Goal: Transaction & Acquisition: Download file/media

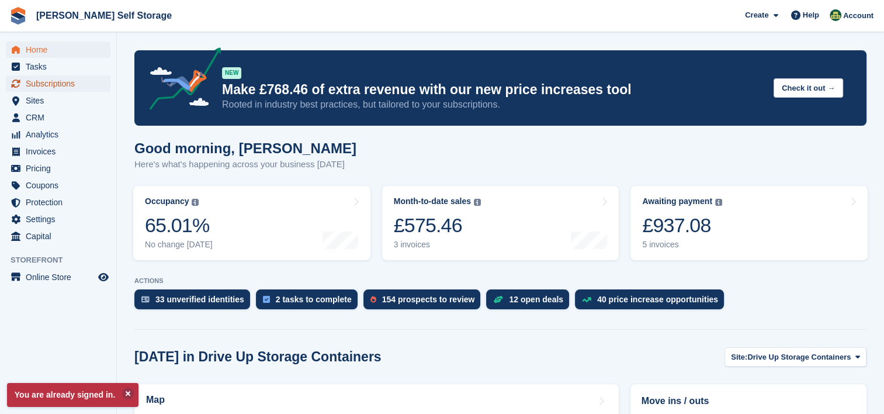
click at [62, 88] on span "Subscriptions" at bounding box center [61, 83] width 70 height 16
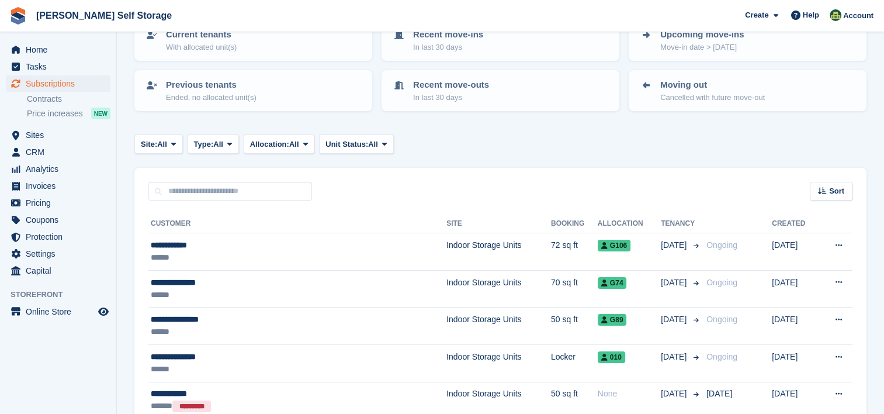
scroll to position [117, 0]
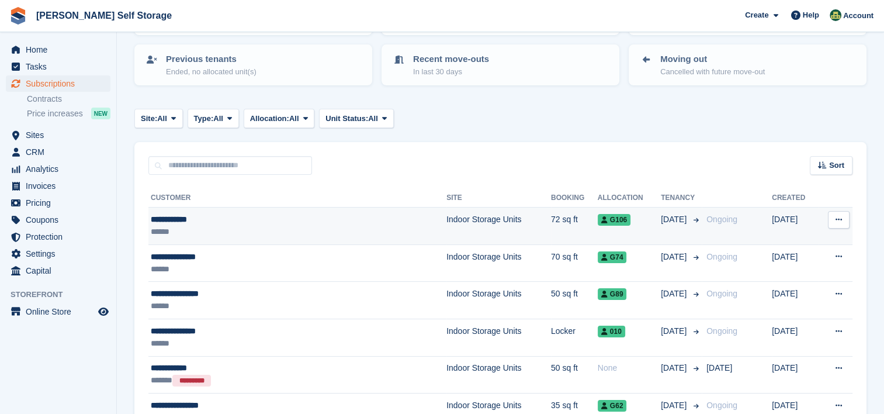
click at [207, 220] on div "**********" at bounding box center [256, 219] width 211 height 12
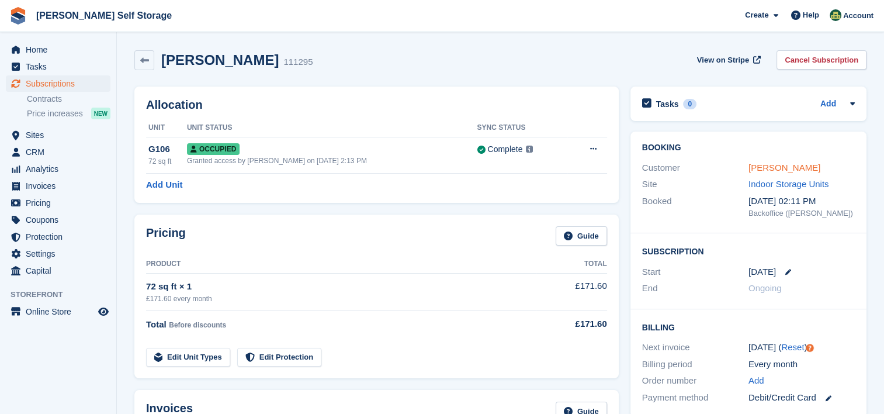
click at [764, 165] on link "Judith Coles" at bounding box center [784, 167] width 72 height 10
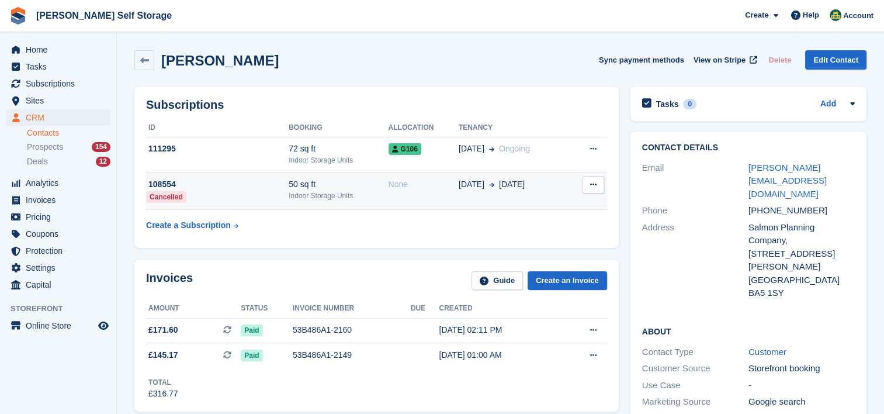
click at [292, 190] on div "Indoor Storage Units" at bounding box center [338, 195] width 99 height 11
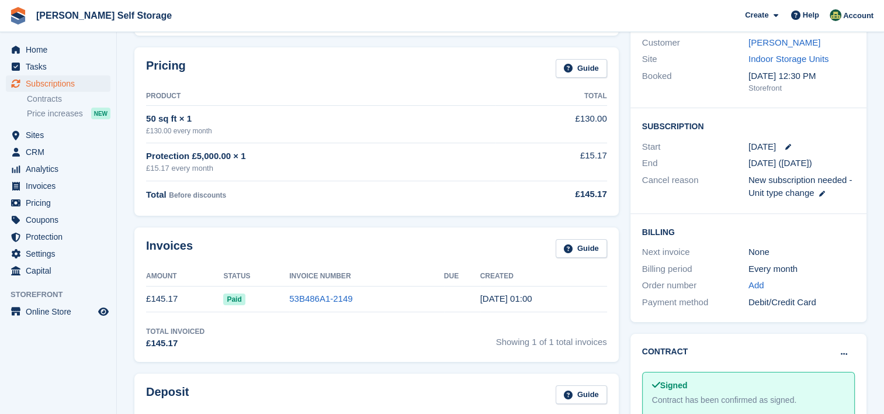
scroll to position [117, 0]
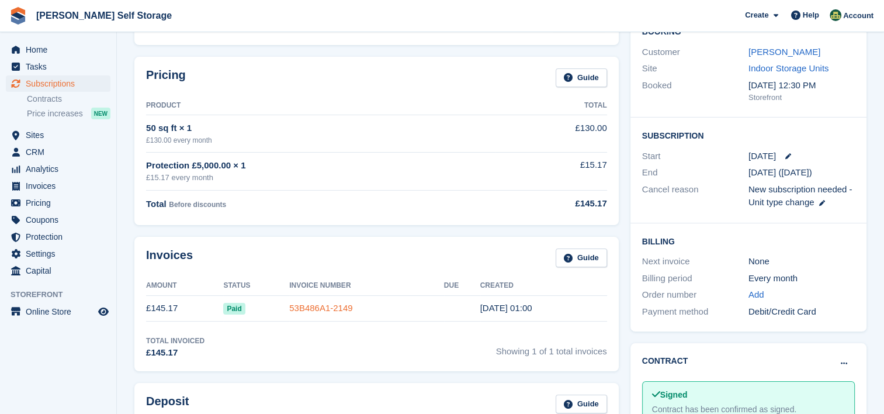
click at [325, 309] on link "53B486A1-2149" at bounding box center [320, 308] width 63 height 10
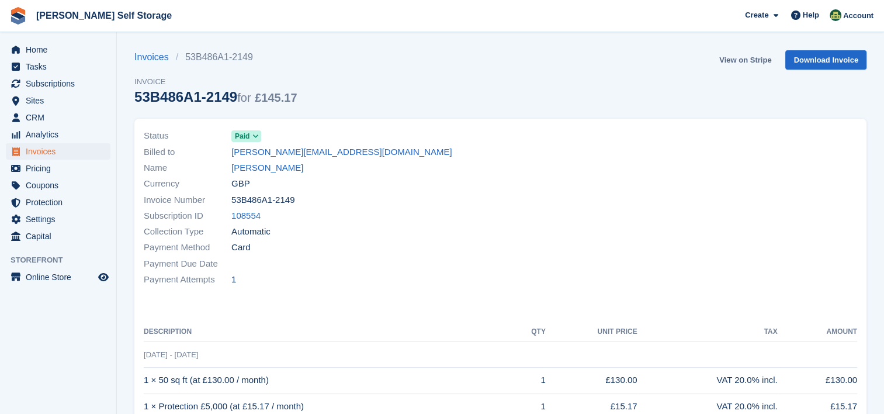
click at [752, 58] on link "View on Stripe" at bounding box center [744, 59] width 61 height 19
click at [256, 138] on icon at bounding box center [255, 136] width 6 height 7
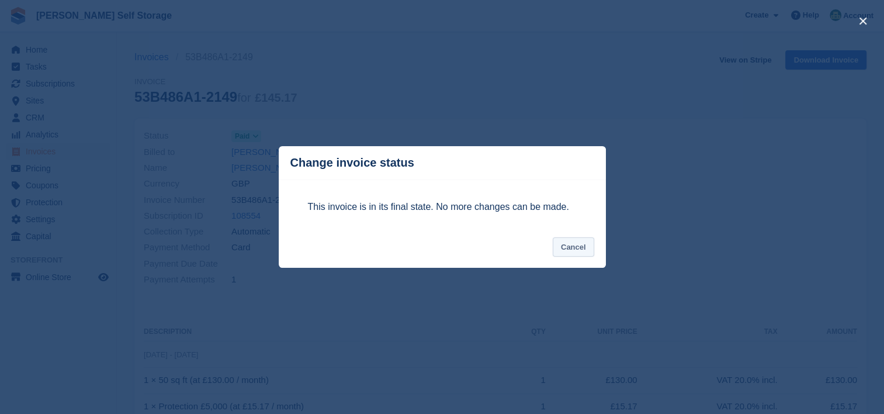
click at [583, 248] on button "Cancel" at bounding box center [573, 246] width 41 height 19
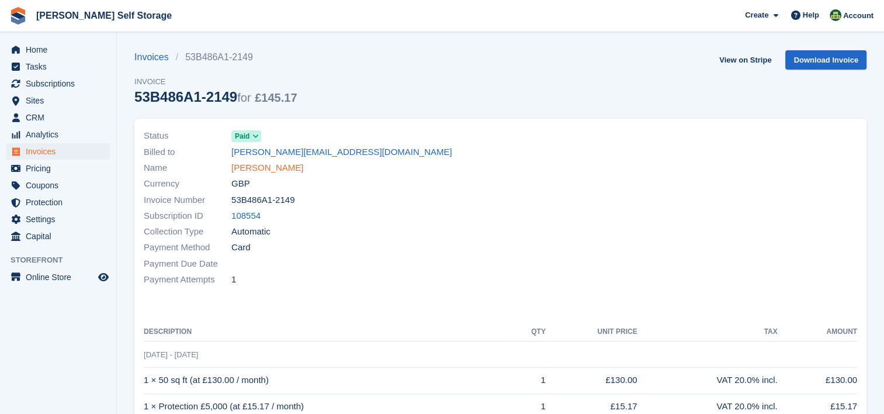
click at [259, 169] on link "Judith Coles" at bounding box center [267, 167] width 72 height 13
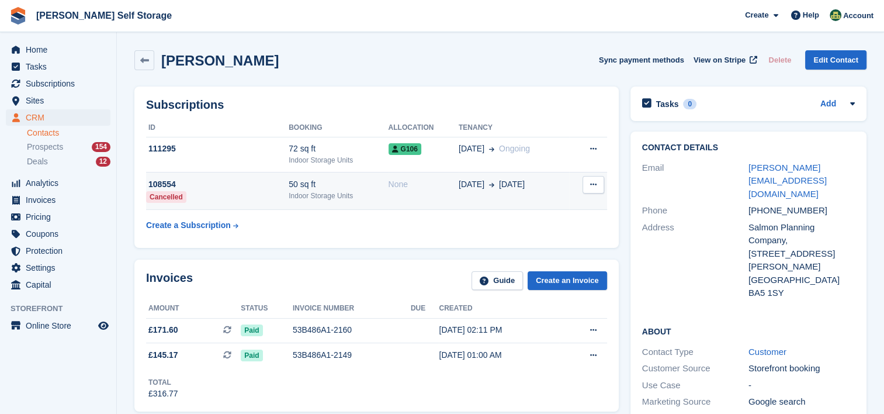
click at [591, 187] on icon at bounding box center [593, 184] width 6 height 8
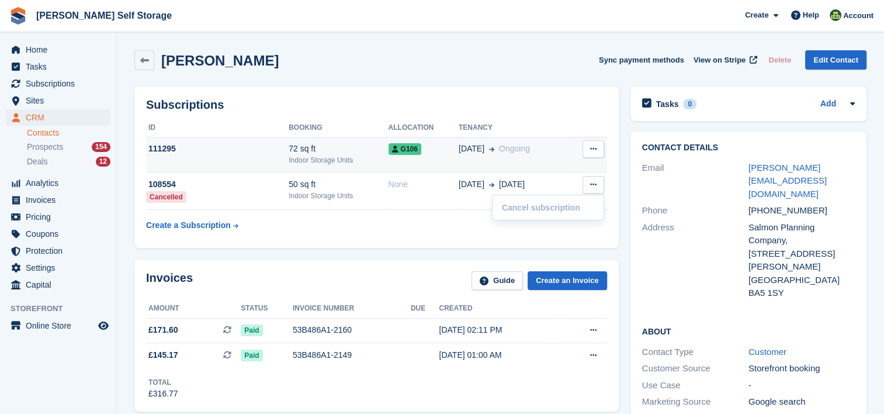
click at [593, 149] on icon at bounding box center [593, 149] width 6 height 8
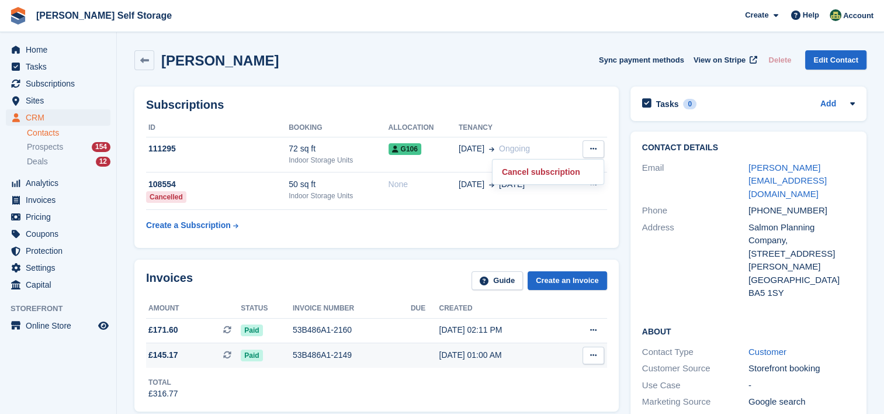
click at [596, 355] on icon at bounding box center [593, 355] width 6 height 8
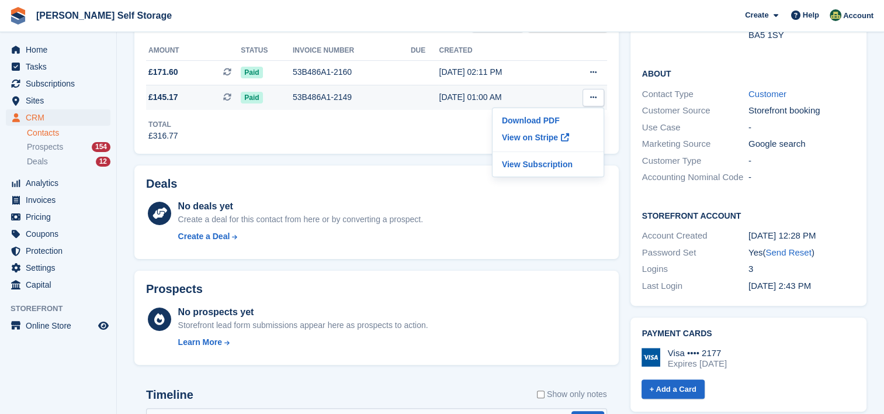
scroll to position [234, 0]
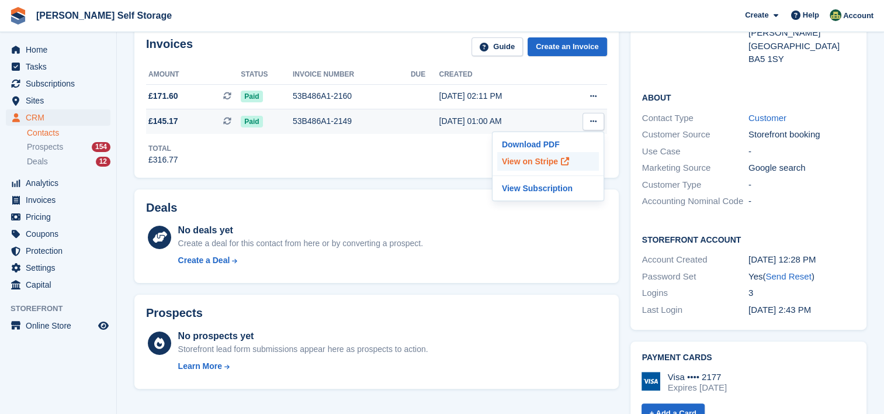
click at [526, 161] on p "View on Stripe" at bounding box center [548, 161] width 102 height 19
click at [48, 200] on span "Invoices" at bounding box center [61, 200] width 70 height 16
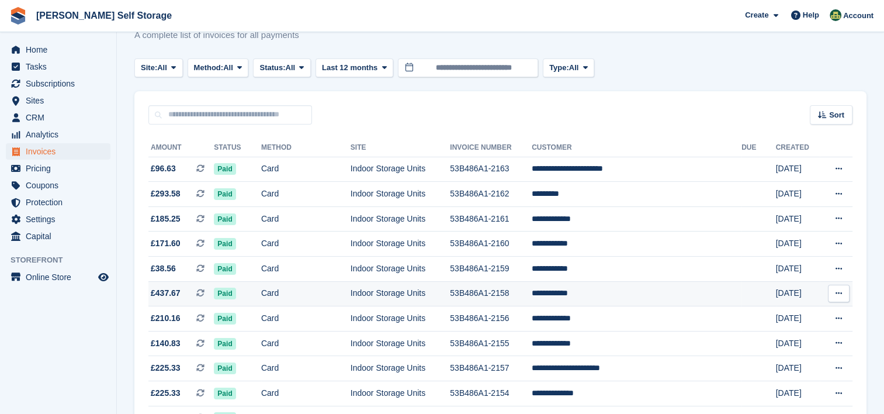
scroll to position [58, 0]
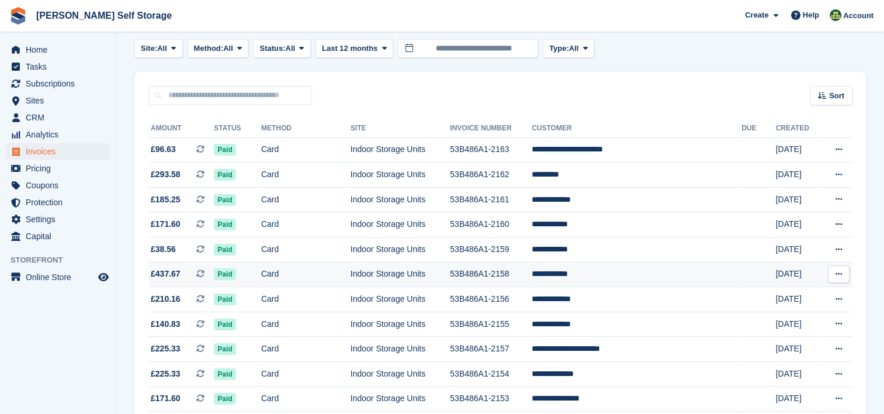
click at [839, 276] on icon at bounding box center [838, 274] width 6 height 8
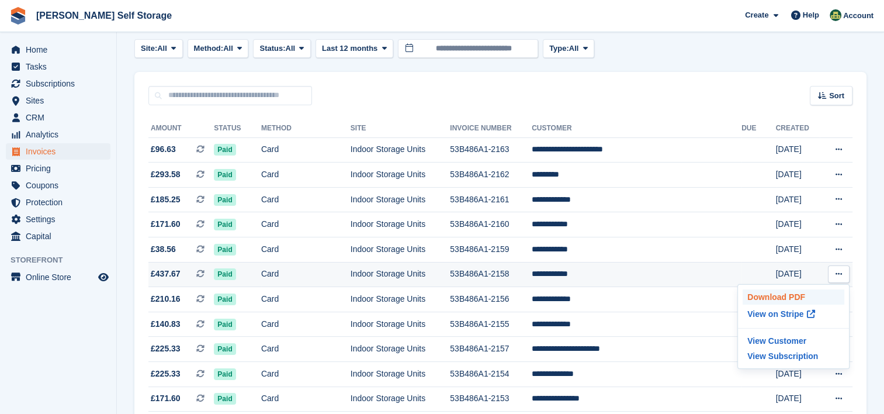
click at [790, 296] on p "Download PDF" at bounding box center [793, 296] width 102 height 15
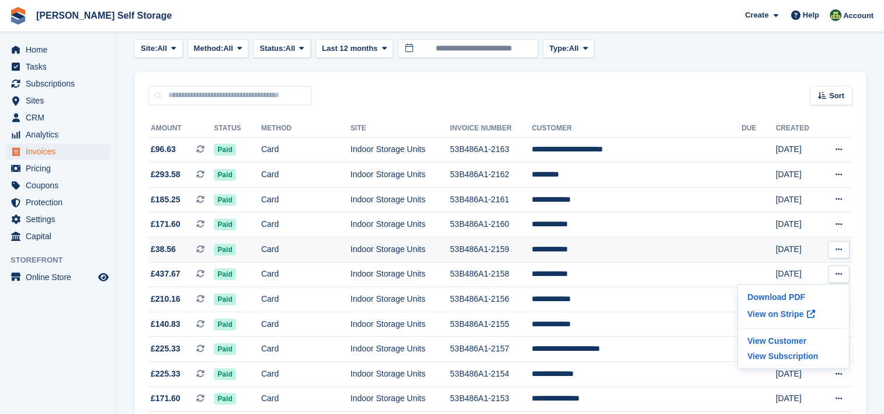
click at [838, 249] on icon at bounding box center [838, 249] width 6 height 8
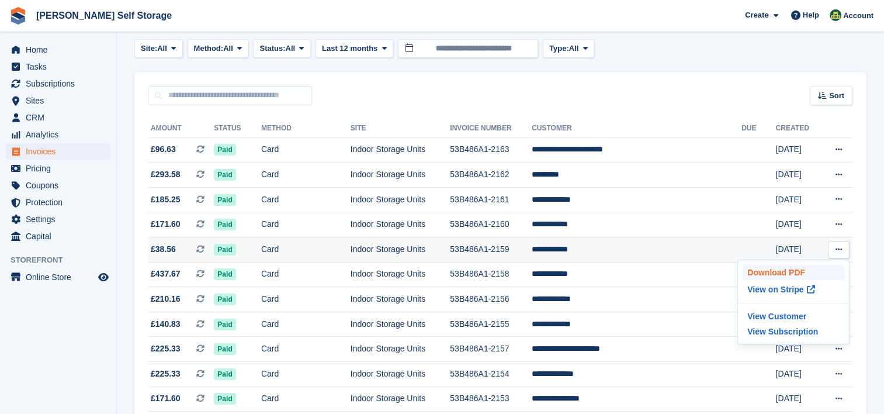
click at [766, 271] on p "Download PDF" at bounding box center [793, 272] width 102 height 15
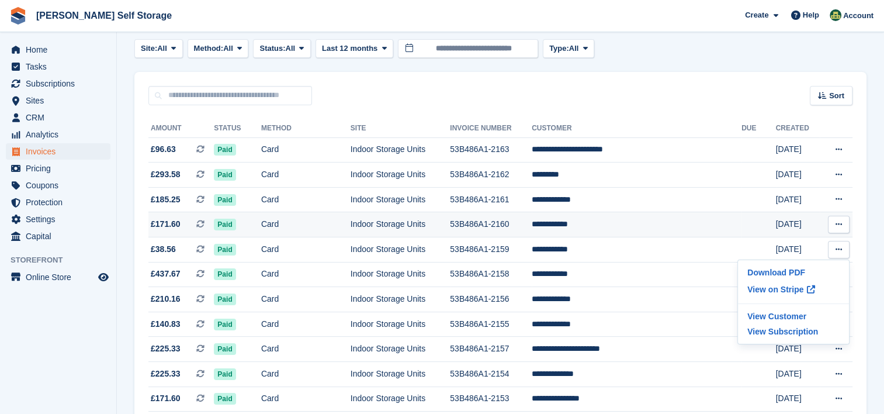
click at [836, 227] on icon at bounding box center [838, 224] width 6 height 8
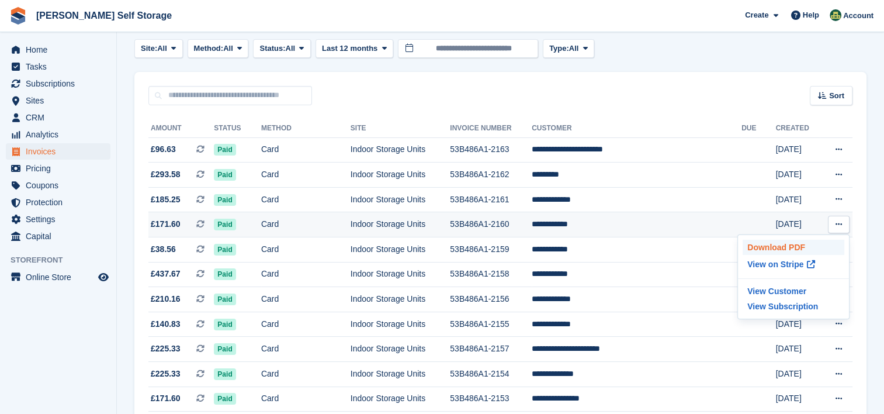
click at [779, 247] on p "Download PDF" at bounding box center [793, 246] width 102 height 15
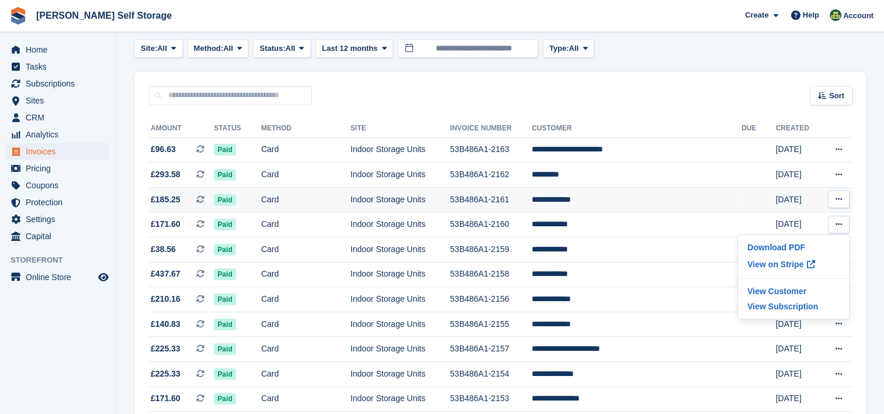
click at [840, 198] on icon at bounding box center [838, 199] width 6 height 8
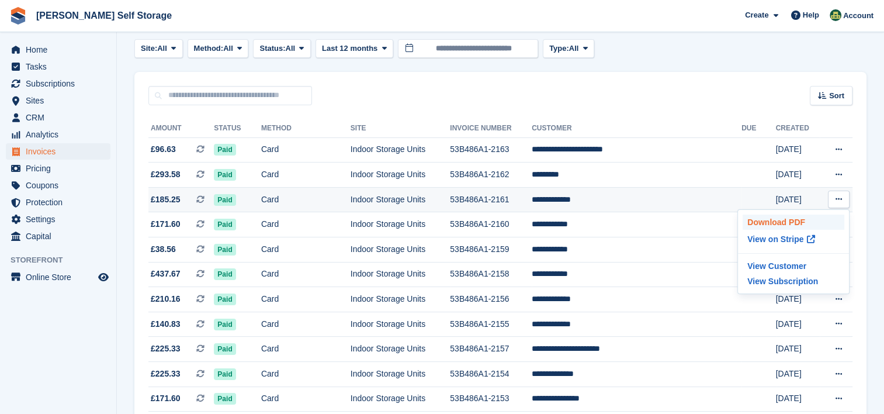
click at [767, 223] on p "Download PDF" at bounding box center [793, 221] width 102 height 15
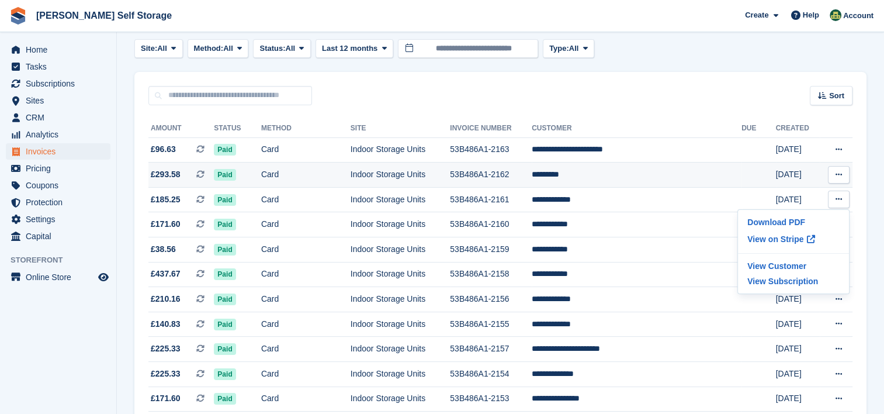
click at [842, 175] on button at bounding box center [839, 175] width 22 height 18
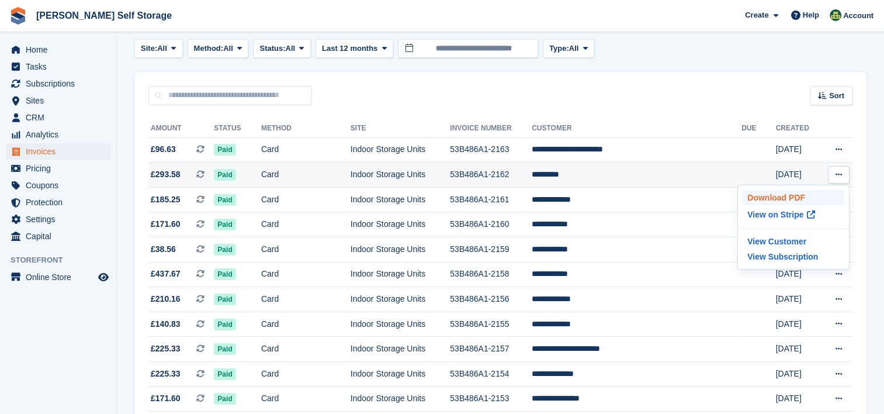
click at [776, 197] on p "Download PDF" at bounding box center [793, 197] width 102 height 15
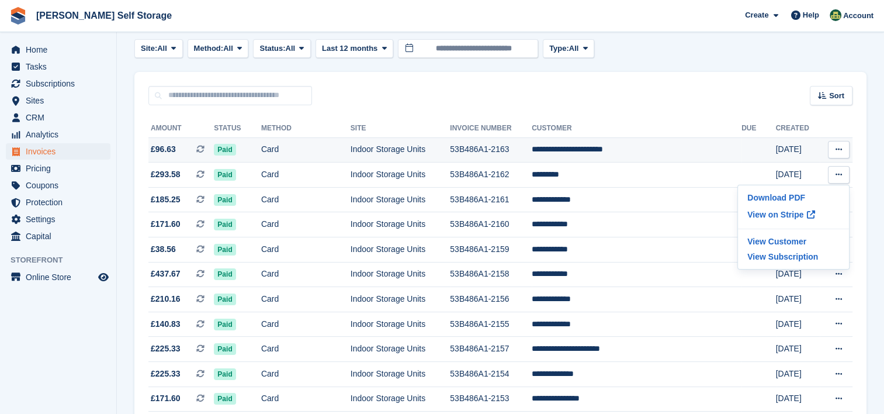
click at [841, 152] on icon at bounding box center [838, 149] width 6 height 8
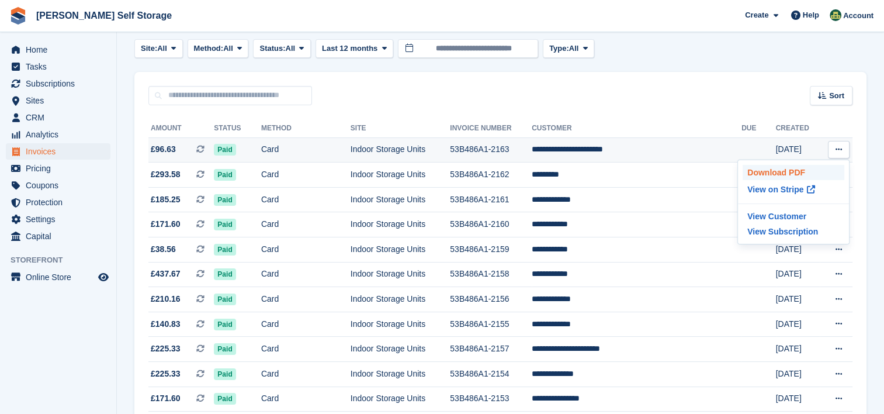
click at [779, 171] on p "Download PDF" at bounding box center [793, 172] width 102 height 15
